Goal: Task Accomplishment & Management: Manage account settings

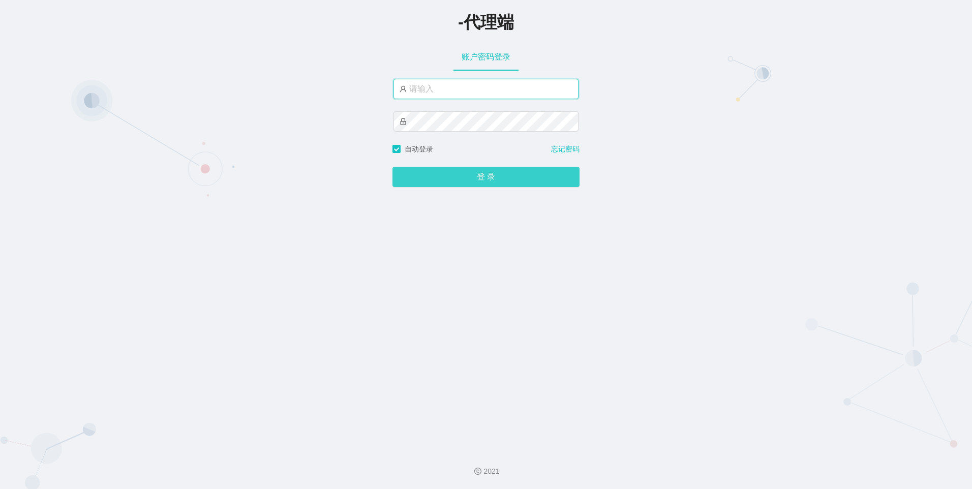
type input "laosan2hao"
click at [450, 177] on button "登 录" at bounding box center [485, 177] width 187 height 20
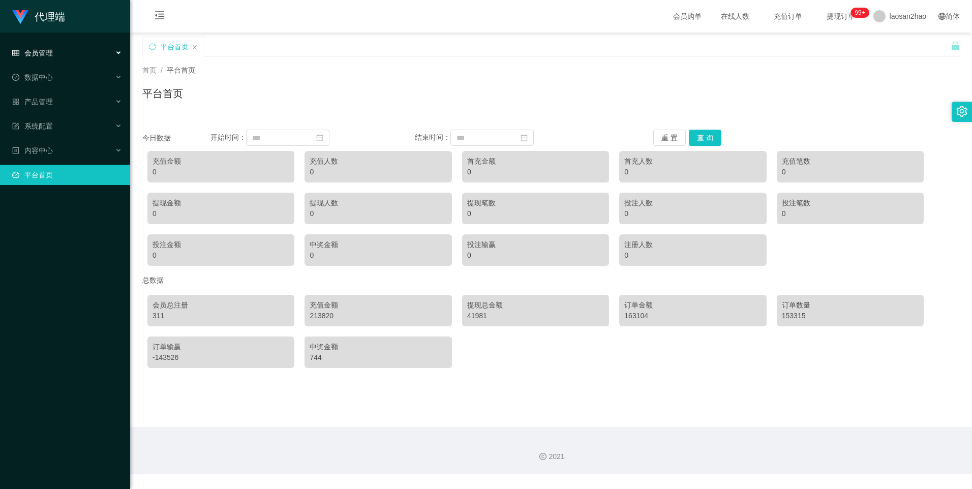
click at [71, 58] on div "会员管理" at bounding box center [65, 53] width 130 height 20
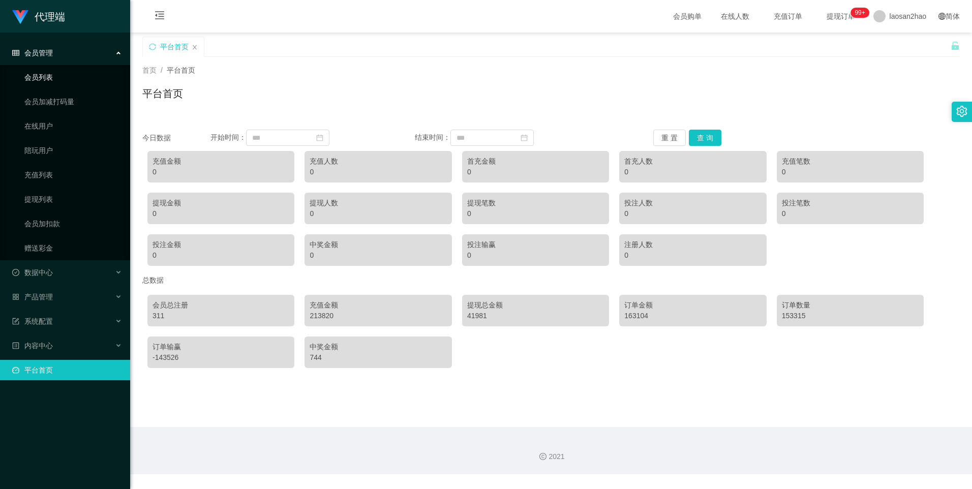
click at [64, 82] on link "会员列表" at bounding box center [73, 77] width 98 height 20
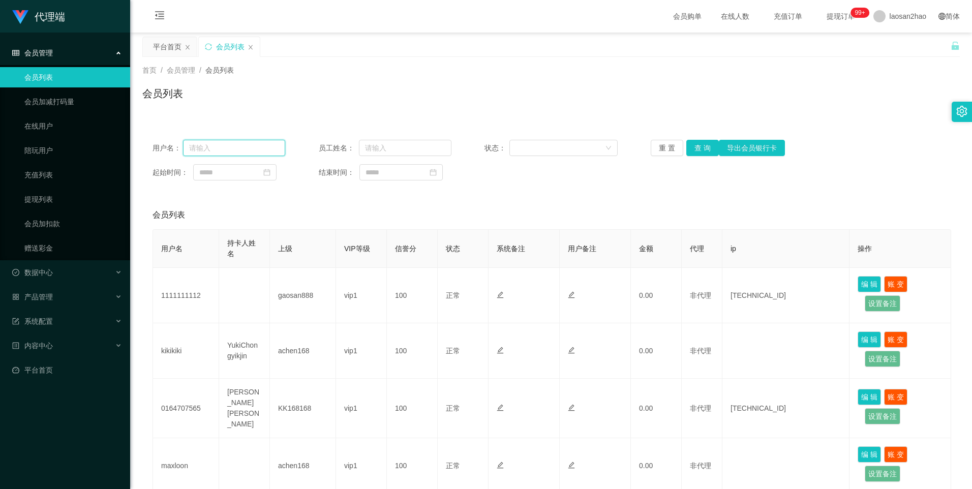
click at [255, 146] on input "text" at bounding box center [234, 148] width 103 height 16
paste input "Helen123"
type input "Helen123"
click at [702, 145] on button "查 询" at bounding box center [702, 148] width 33 height 16
